Goal: Go to known website: Access a specific website the user already knows

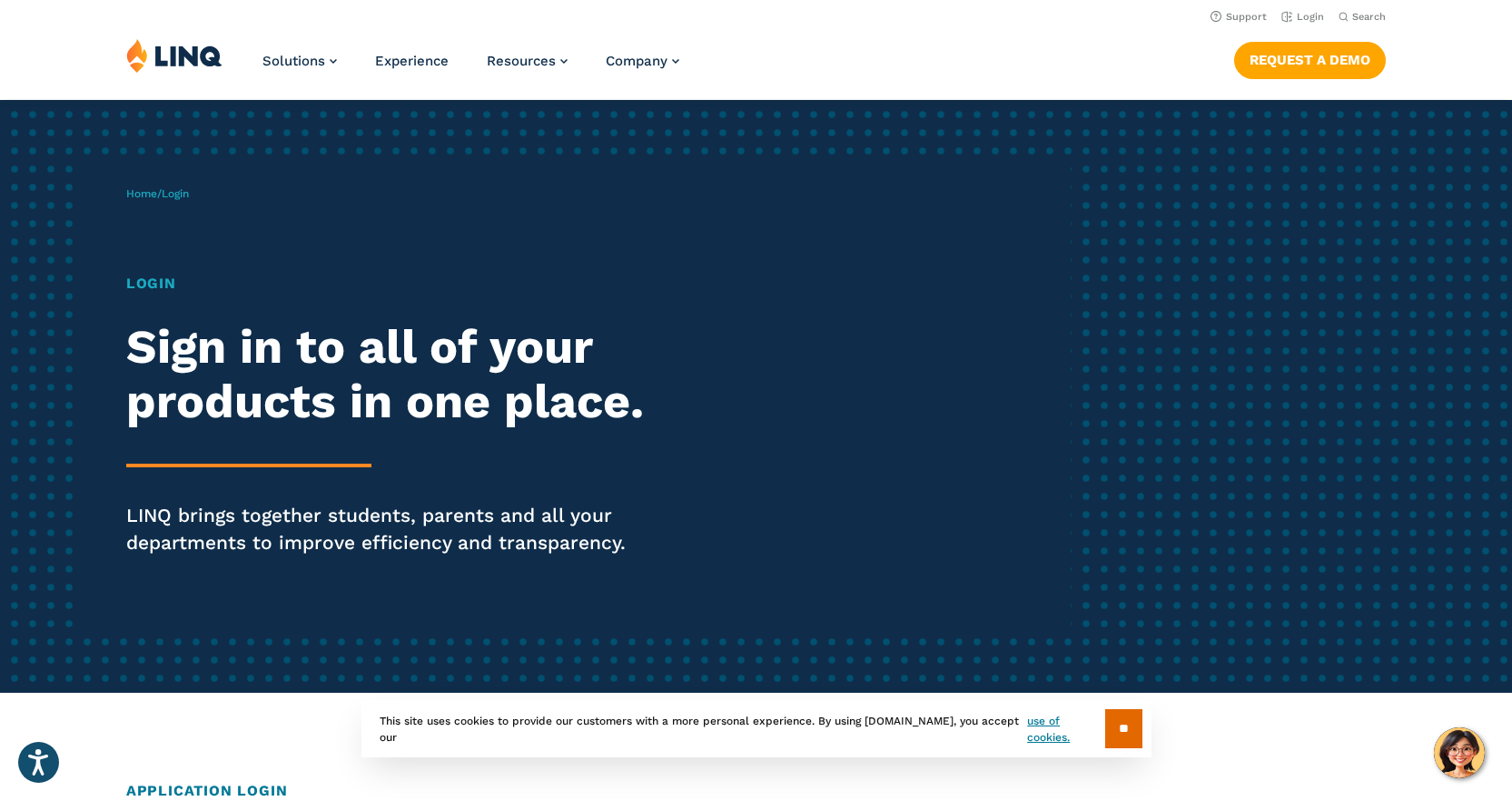
click at [187, 57] on img at bounding box center [174, 55] width 96 height 34
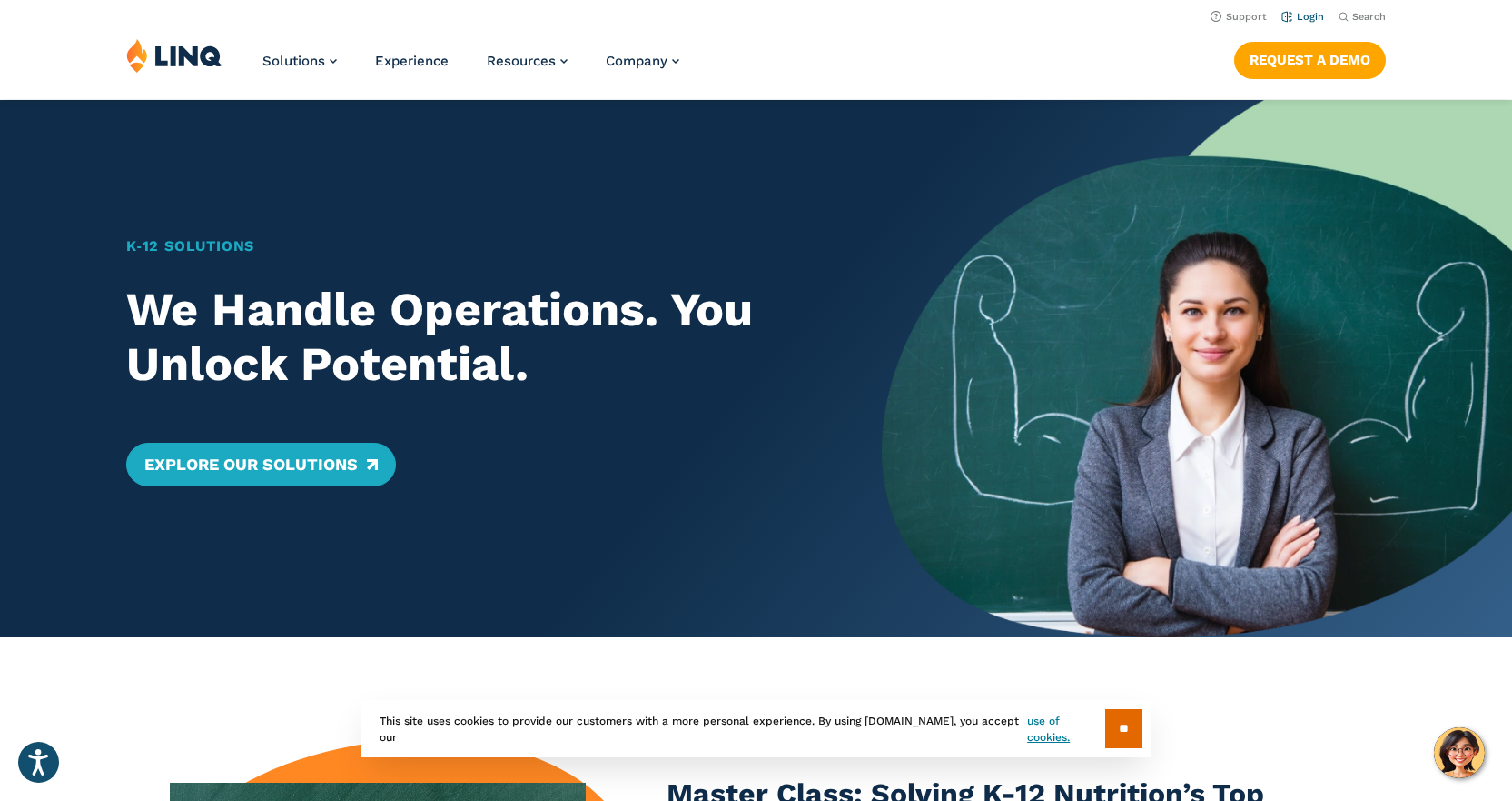
click at [1311, 15] on link "Login" at bounding box center [1302, 16] width 43 height 11
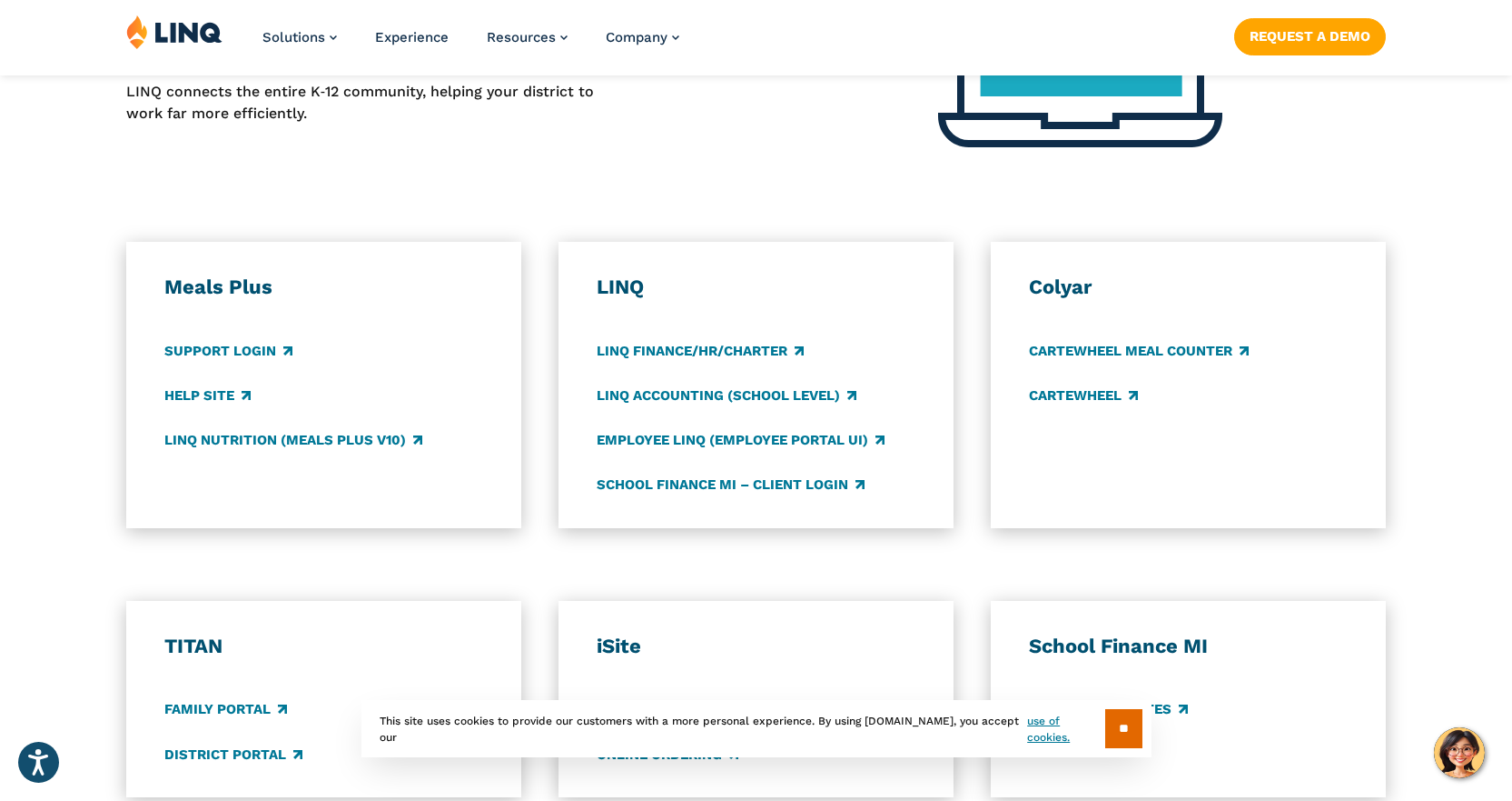
scroll to position [1182, 0]
